Goal: Task Accomplishment & Management: Manage account settings

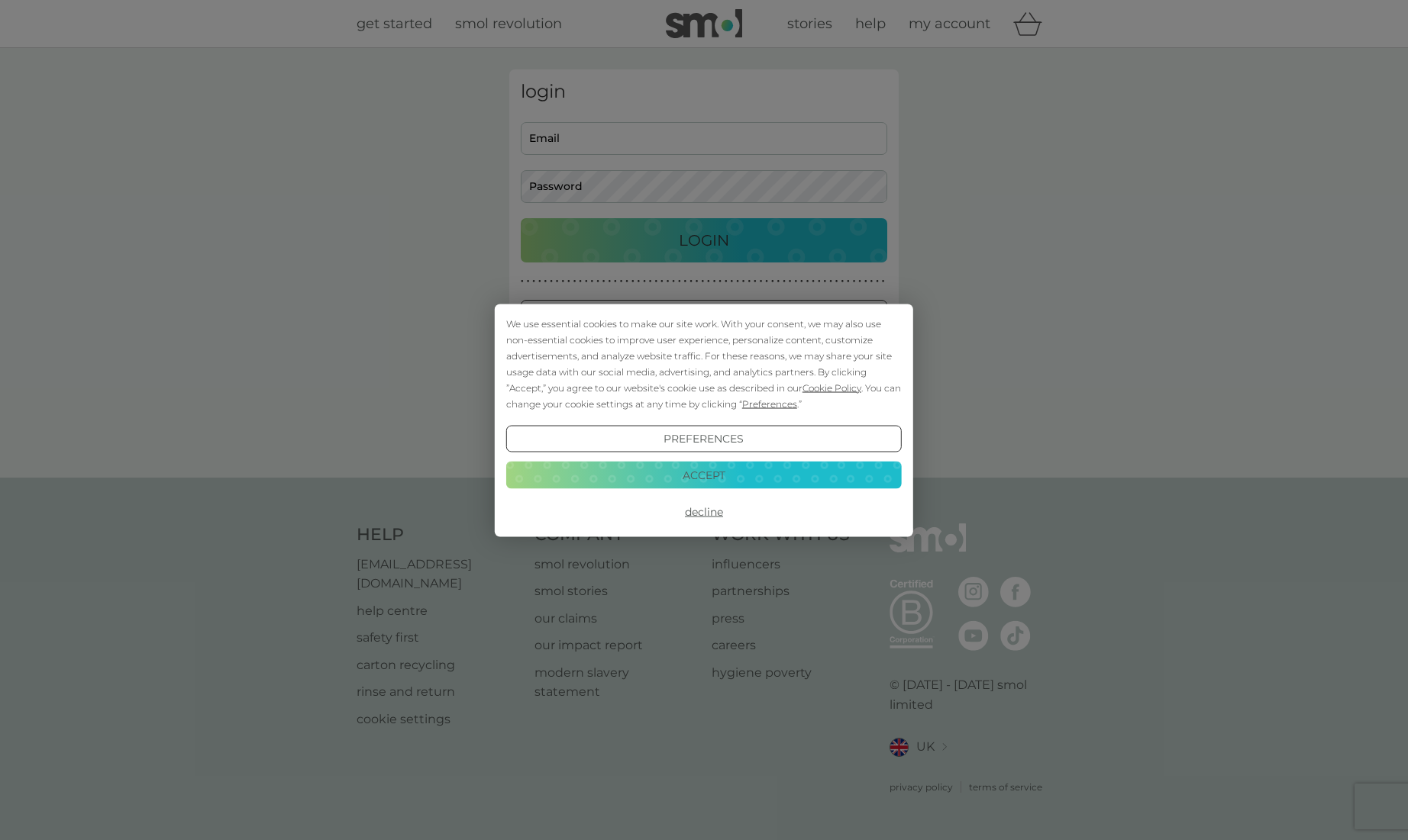
type input "malcolmwood76@yahoo.co.uk"
click at [738, 471] on button "Accept" at bounding box center [704, 476] width 395 height 27
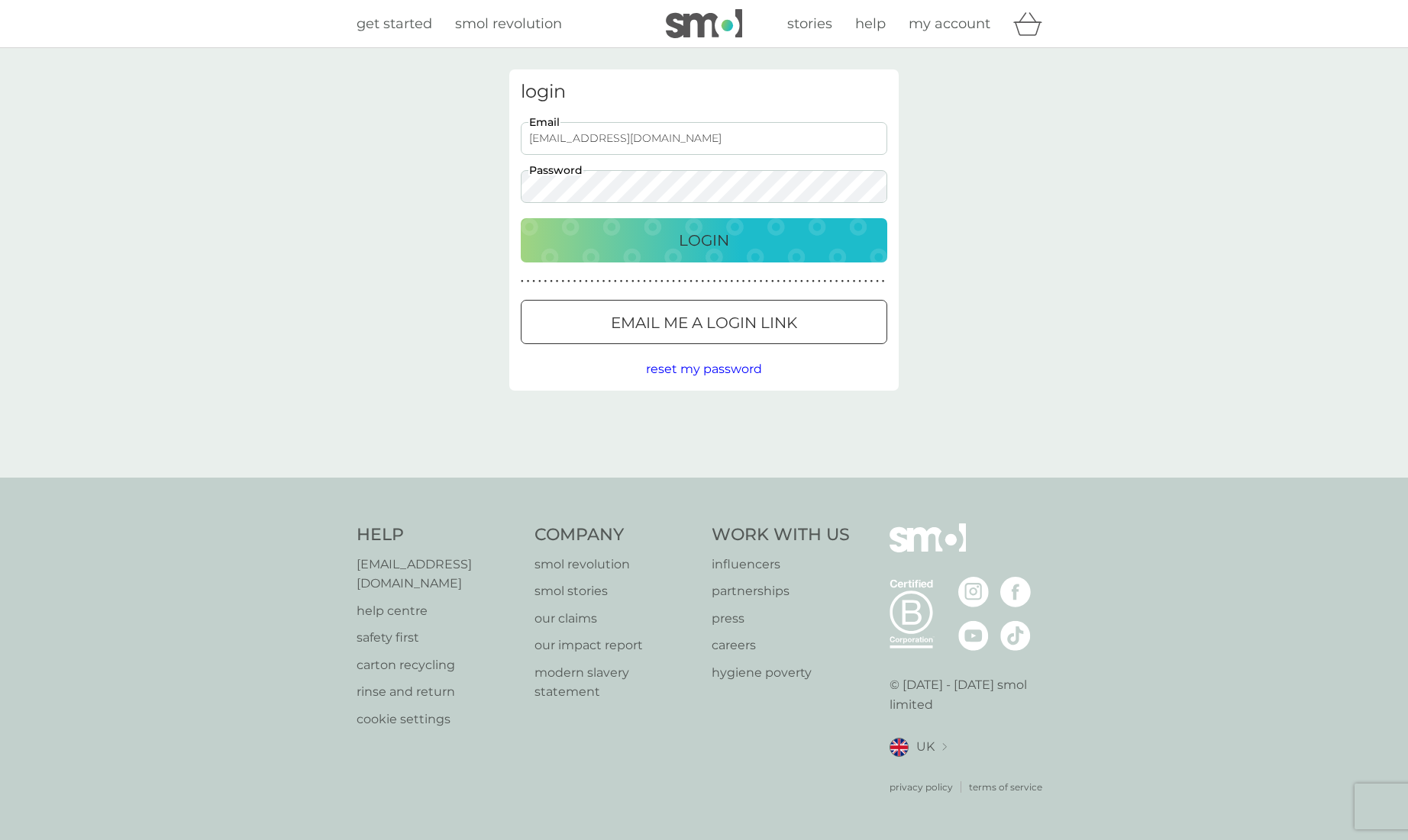
click at [732, 234] on div "Login" at bounding box center [704, 240] width 336 height 24
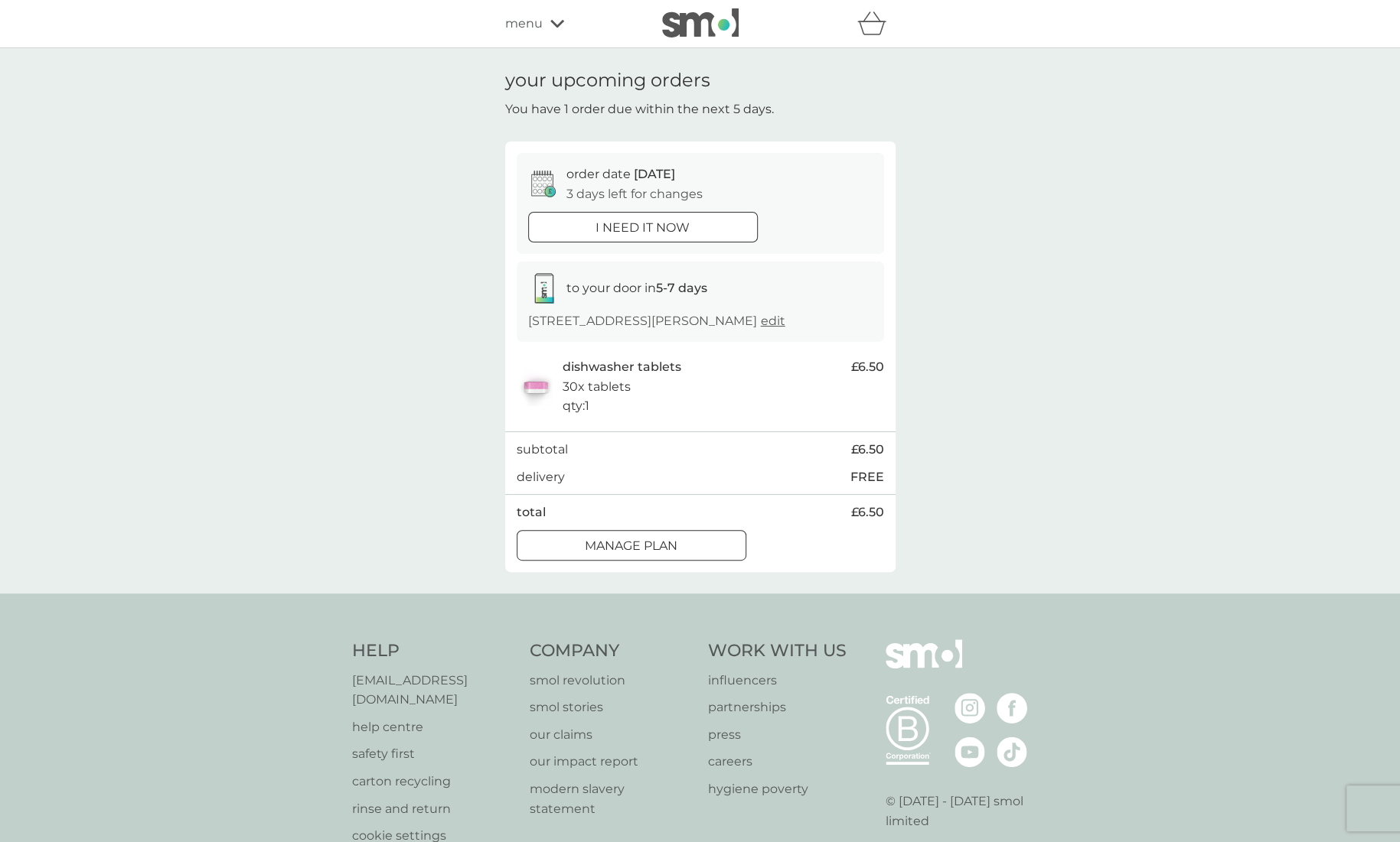
click at [625, 543] on div at bounding box center [631, 546] width 55 height 17
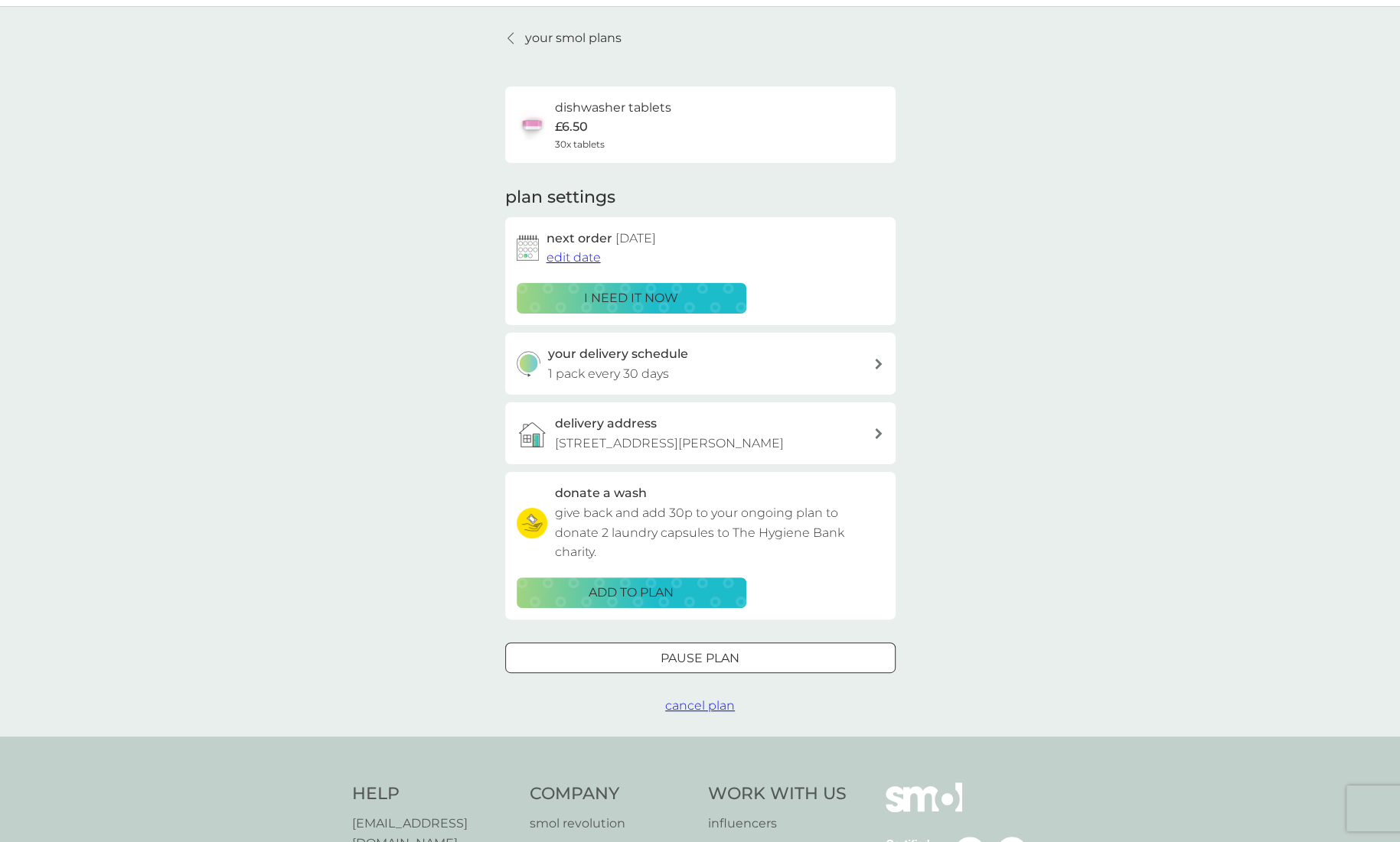
scroll to position [153, 0]
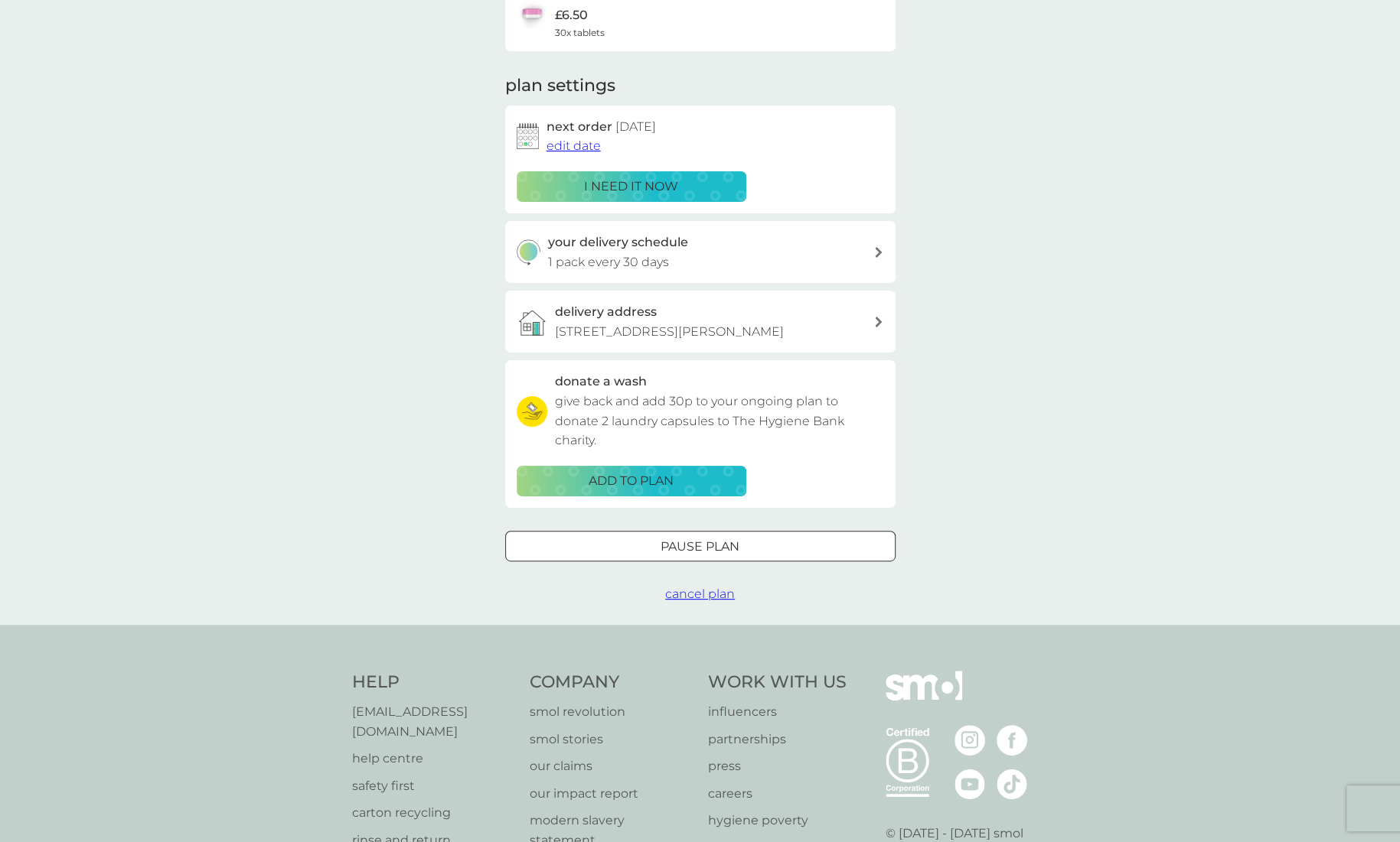
click at [564, 148] on span "edit date" at bounding box center [573, 146] width 54 height 15
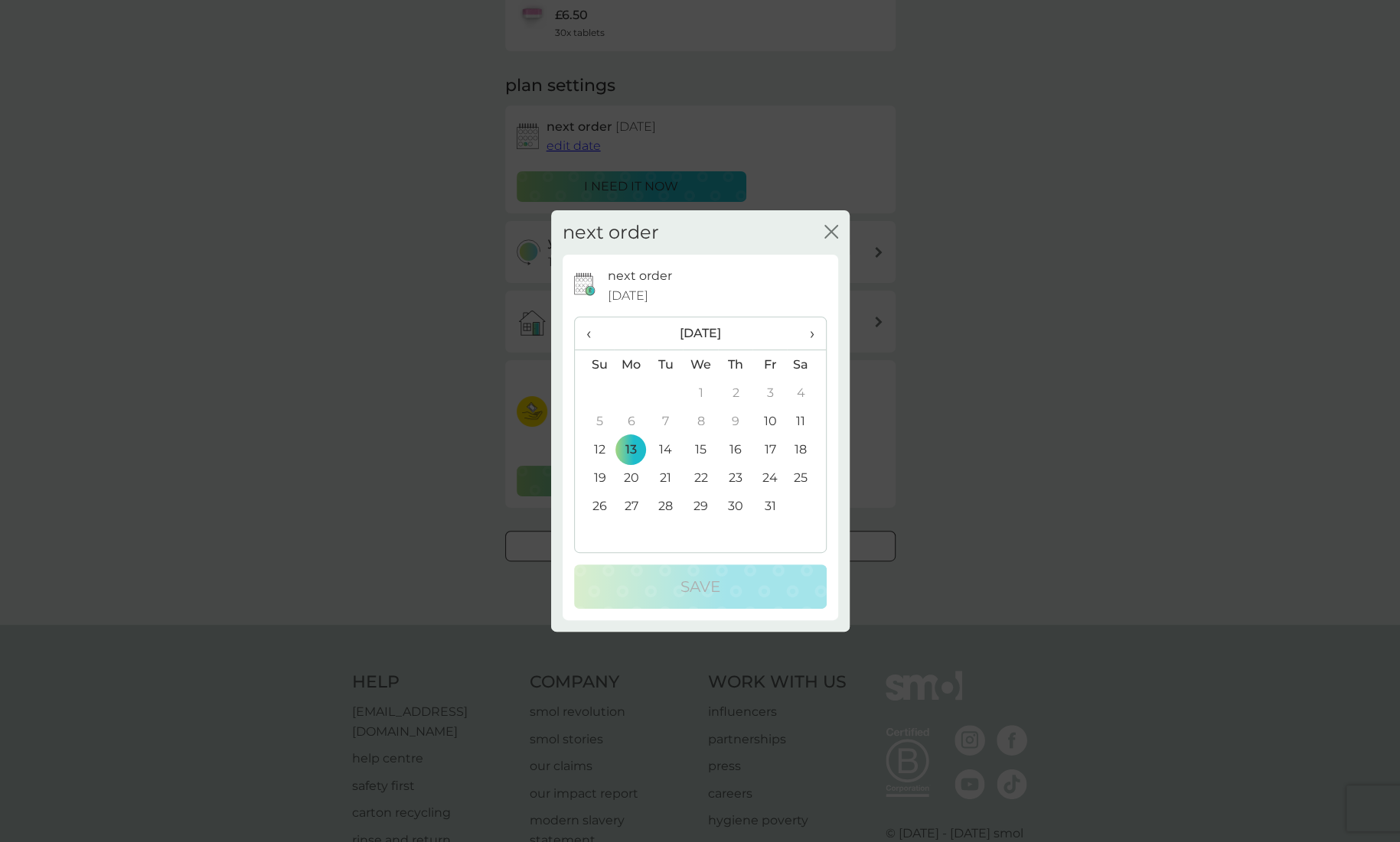
click at [631, 478] on td "20" at bounding box center [632, 477] width 35 height 28
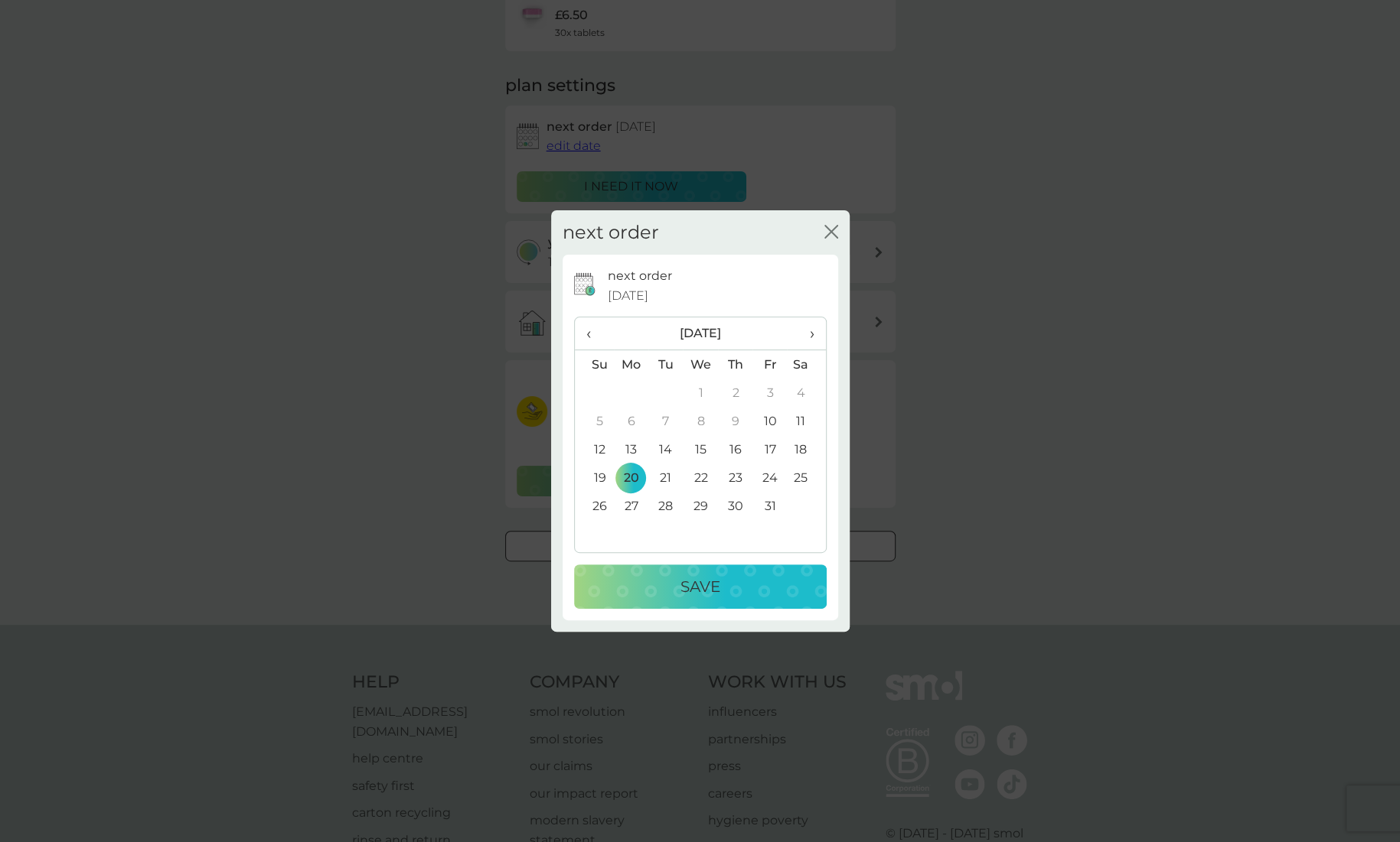
click at [712, 594] on p "Save" at bounding box center [700, 587] width 40 height 24
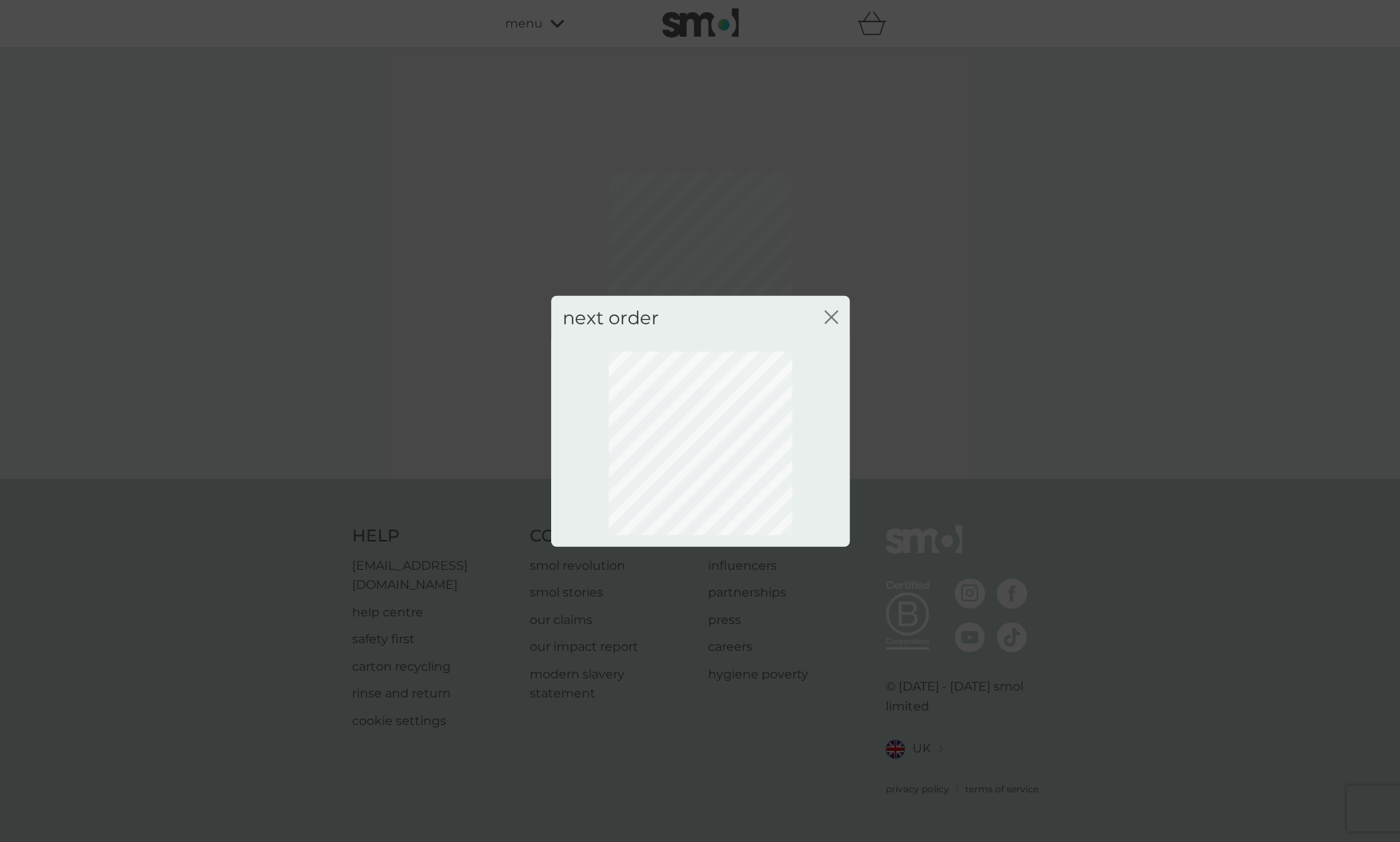
scroll to position [0, 0]
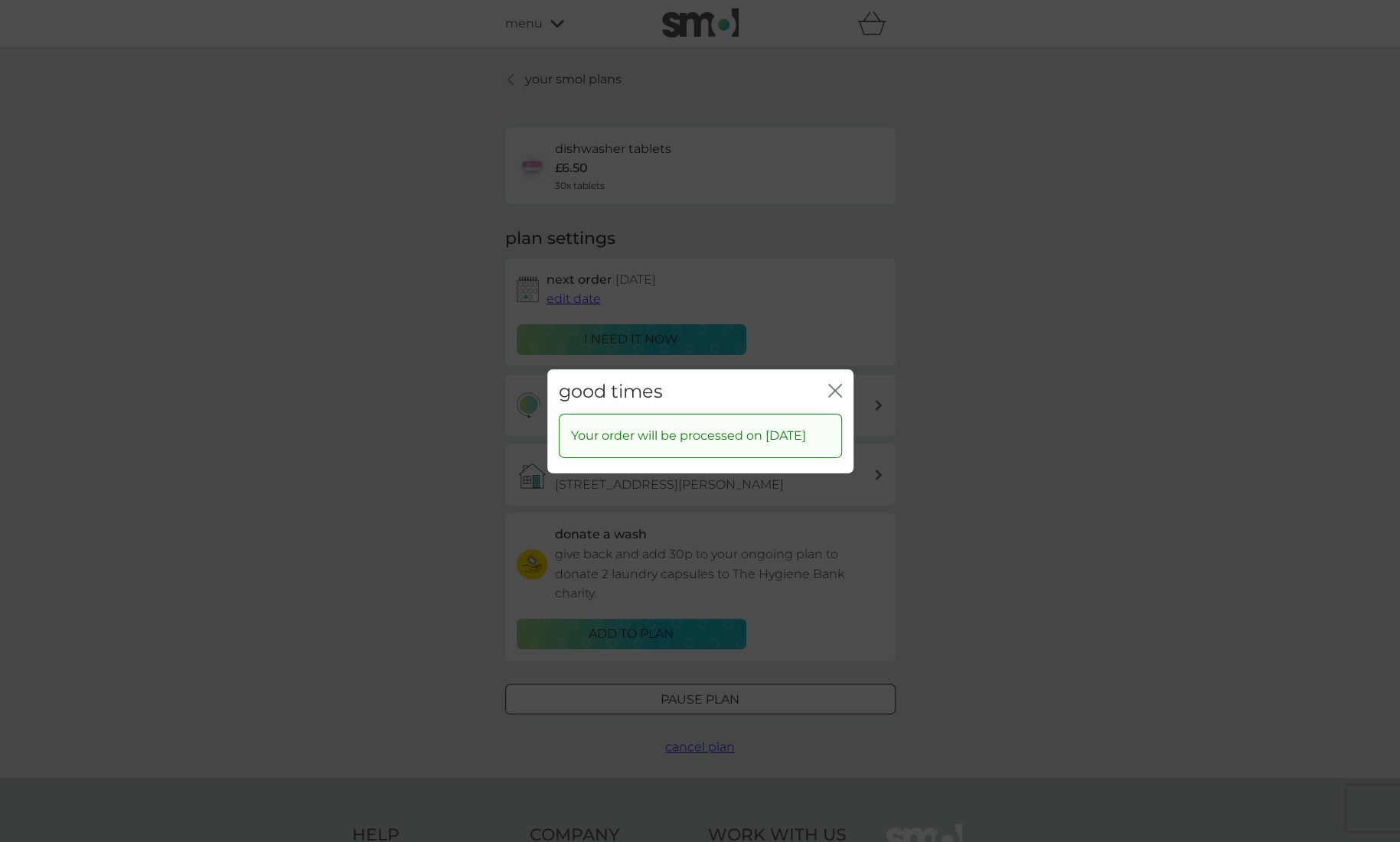
click at [835, 384] on icon "close" at bounding box center [837, 389] width 6 height 13
